Goal: Navigation & Orientation: Find specific page/section

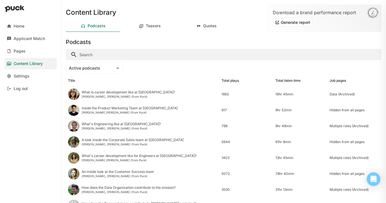
click at [112, 54] on input "Search" at bounding box center [223, 54] width 315 height 11
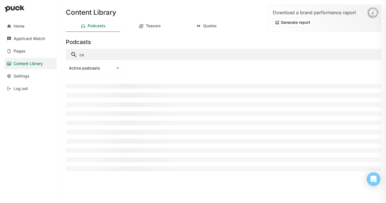
type input "c"
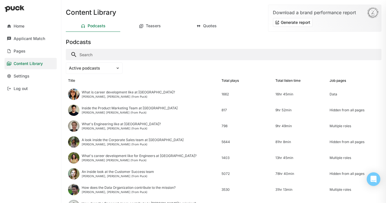
click at [134, 56] on input "Search" at bounding box center [223, 54] width 315 height 11
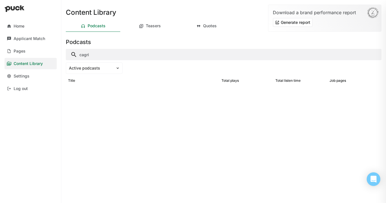
type input "cagri"
click at [25, 50] on div "Pages" at bounding box center [20, 51] width 12 height 5
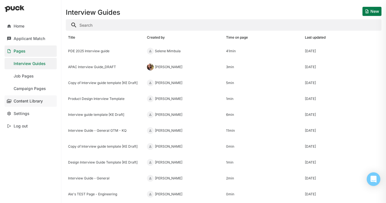
click at [26, 101] on div "Content Library" at bounding box center [28, 101] width 29 height 5
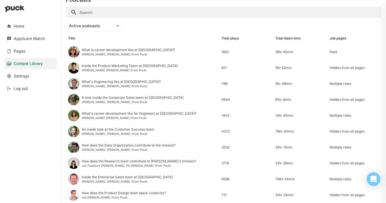
scroll to position [41, 0]
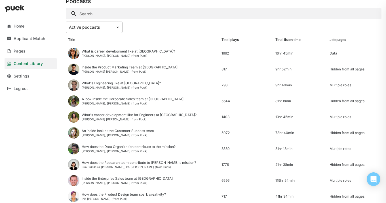
click at [116, 27] on img at bounding box center [117, 27] width 5 height 5
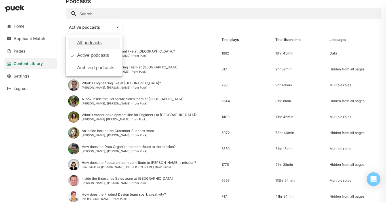
click at [94, 47] on div "All podcasts" at bounding box center [94, 42] width 52 height 11
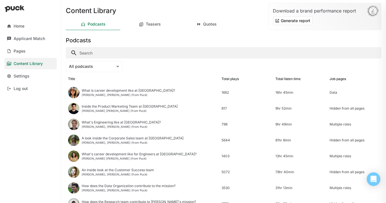
scroll to position [0, 0]
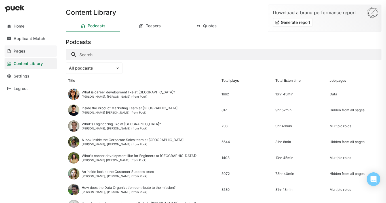
click at [25, 49] on link "Pages" at bounding box center [31, 50] width 52 height 11
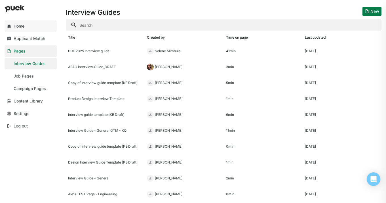
click at [20, 25] on div "Home" at bounding box center [19, 26] width 11 height 5
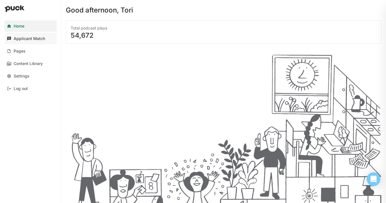
click at [35, 41] on div "Applicant Match" at bounding box center [29, 38] width 31 height 5
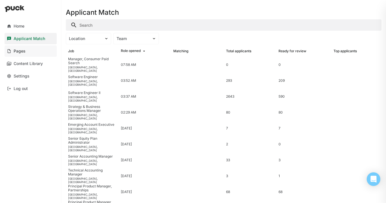
click at [42, 50] on link "Pages" at bounding box center [31, 50] width 52 height 11
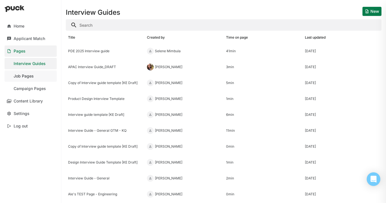
click at [40, 74] on link "Job Pages" at bounding box center [31, 75] width 52 height 11
